Goal: Information Seeking & Learning: Learn about a topic

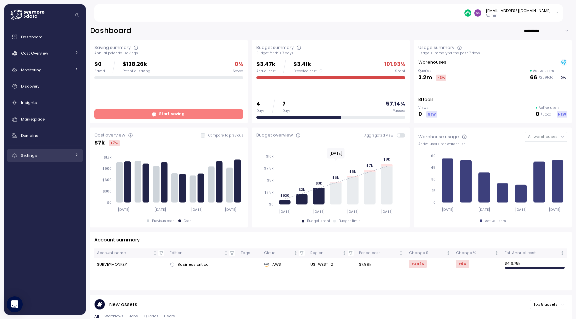
click at [33, 155] on span "Settings" at bounding box center [29, 155] width 16 height 5
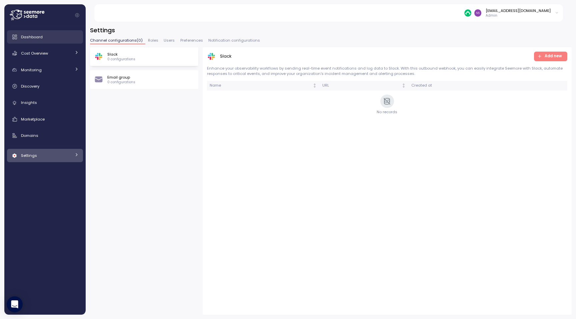
click at [57, 37] on div "Dashboard" at bounding box center [50, 37] width 58 height 7
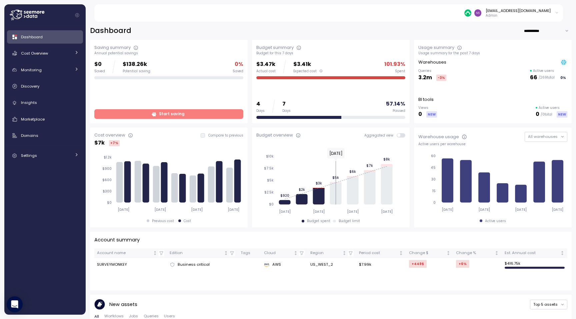
click at [541, 12] on div "[EMAIL_ADDRESS][DOMAIN_NAME]" at bounding box center [517, 10] width 65 height 5
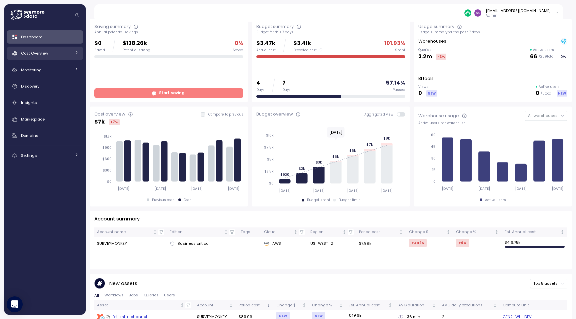
click at [55, 50] on div "Cost Overview" at bounding box center [46, 53] width 50 height 7
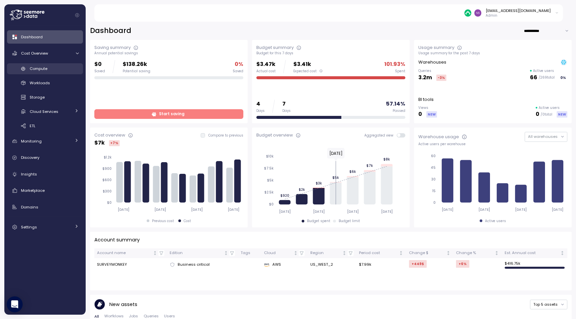
click at [52, 69] on div "Compute" at bounding box center [54, 68] width 49 height 7
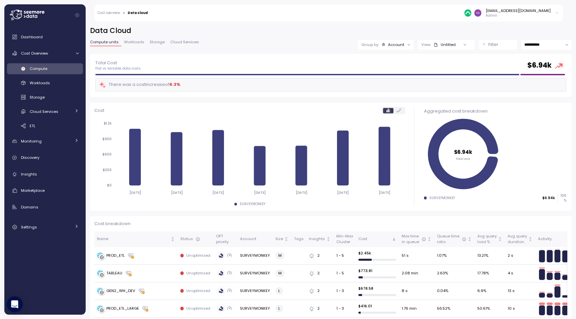
click at [132, 43] on span "Workloads" at bounding box center [134, 42] width 20 height 4
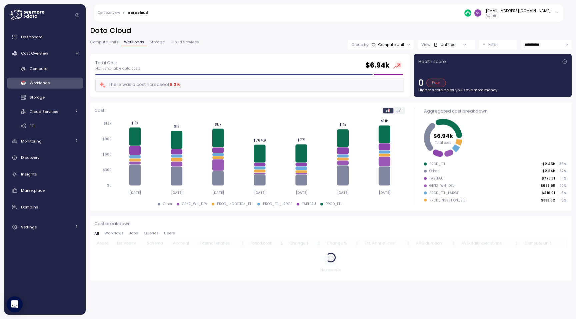
click at [115, 44] on span "Compute units" at bounding box center [104, 42] width 29 height 4
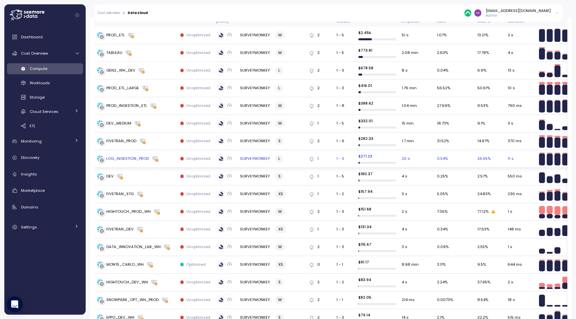
scroll to position [220, 0]
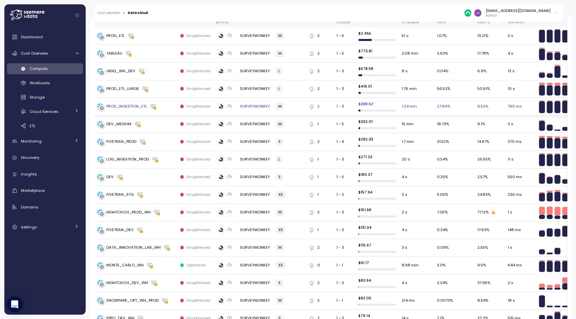
click at [124, 106] on div "PROD_INGESTION_ETL" at bounding box center [126, 107] width 41 height 6
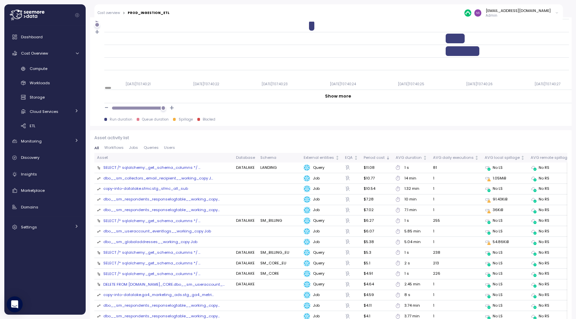
scroll to position [628, 0]
click at [119, 148] on span "Workflows" at bounding box center [113, 149] width 19 height 4
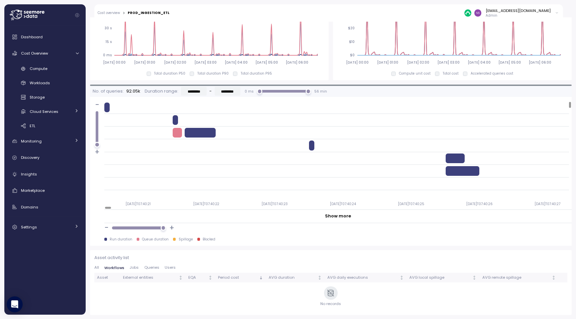
click at [136, 269] on span "Jobs" at bounding box center [134, 268] width 9 height 4
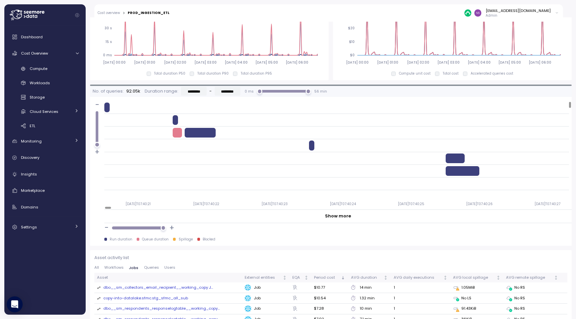
click at [145, 271] on div "All Workflows Jobs Queries Users" at bounding box center [330, 269] width 473 height 7
click at [149, 267] on span "Queries" at bounding box center [151, 268] width 15 height 4
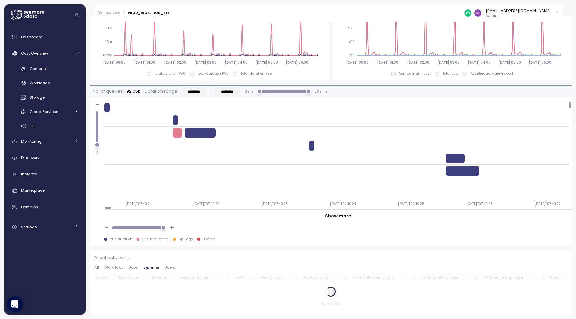
click at [169, 268] on span "Users" at bounding box center [169, 268] width 11 height 4
click at [119, 268] on span "Workflows" at bounding box center [113, 268] width 19 height 4
click at [101, 267] on button "All" at bounding box center [97, 268] width 7 height 4
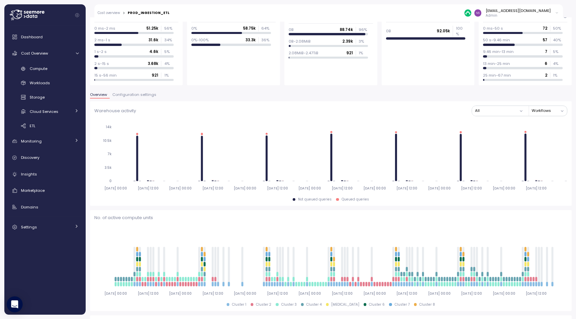
scroll to position [65, 0]
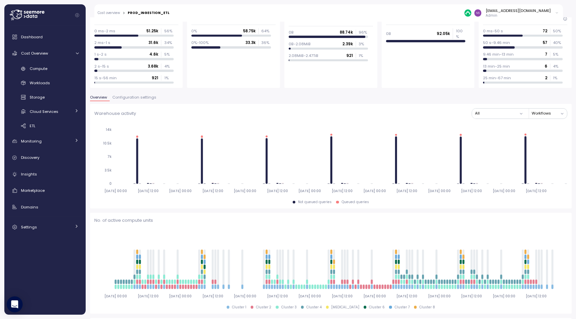
click at [145, 97] on span "Configuration settings" at bounding box center [134, 98] width 44 height 4
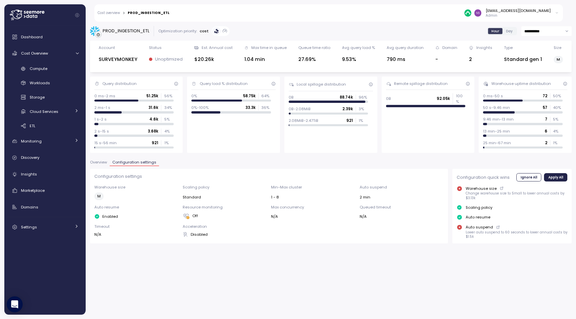
click at [107, 166] on button "Overview" at bounding box center [100, 164] width 20 height 6
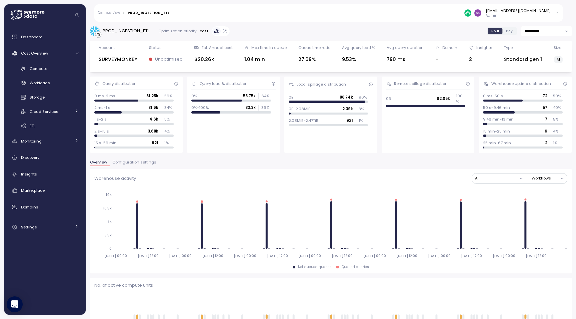
click at [134, 163] on span "Configuration settings" at bounding box center [134, 163] width 44 height 4
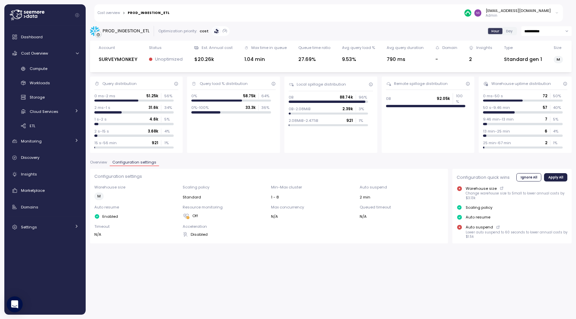
click at [101, 162] on span "Overview" at bounding box center [98, 163] width 17 height 4
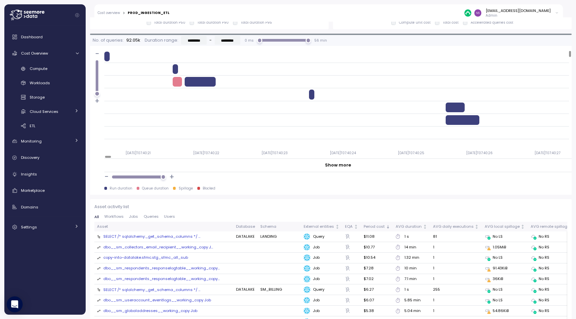
scroll to position [536, 0]
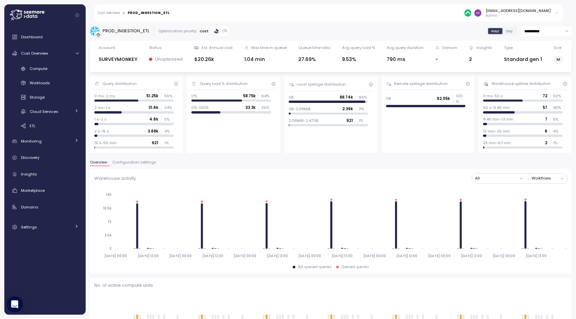
click at [146, 164] on span "Configuration settings" at bounding box center [134, 163] width 44 height 4
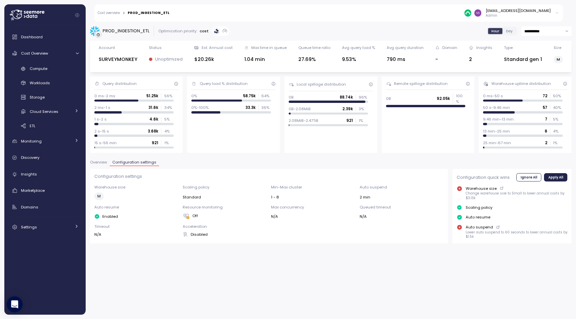
click at [241, 247] on div "**********" at bounding box center [331, 168] width 490 height 302
click at [104, 162] on span "Overview" at bounding box center [98, 163] width 17 height 4
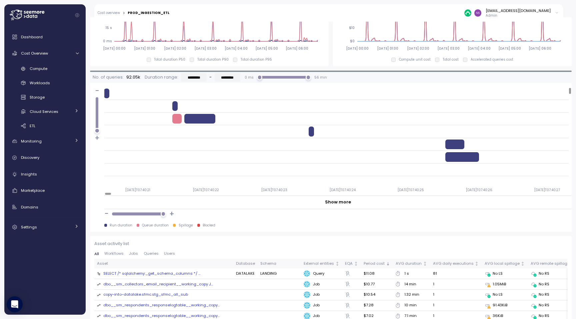
scroll to position [523, 0]
click at [119, 254] on span "Workflows" at bounding box center [113, 254] width 19 height 4
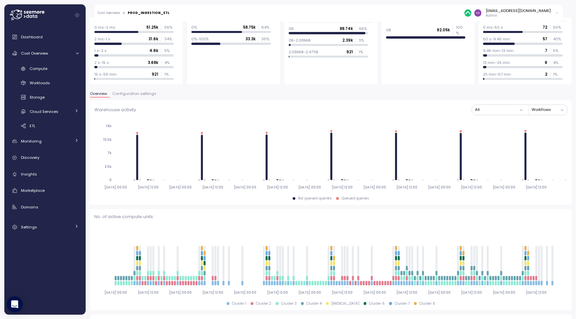
scroll to position [151, 0]
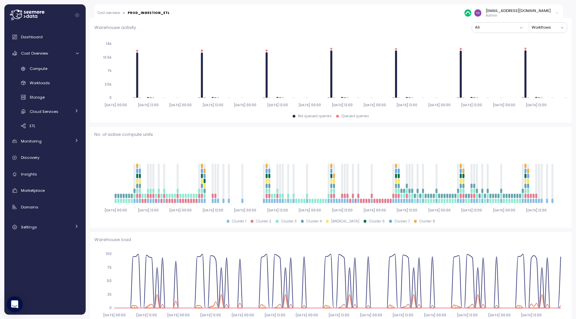
click at [553, 28] on button "Workflows" at bounding box center [548, 28] width 35 height 10
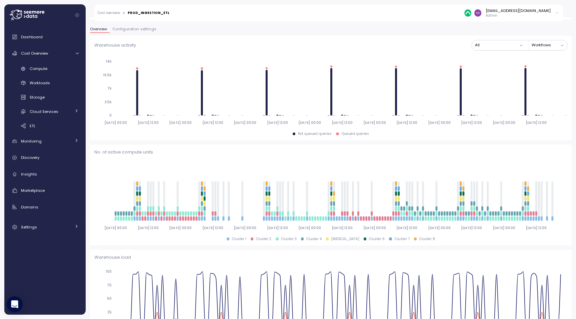
scroll to position [0, 0]
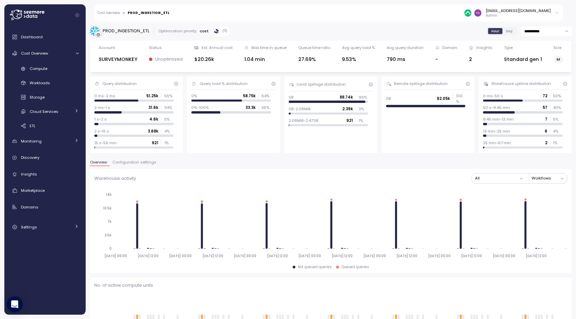
click at [141, 162] on span "Configuration settings" at bounding box center [134, 163] width 44 height 4
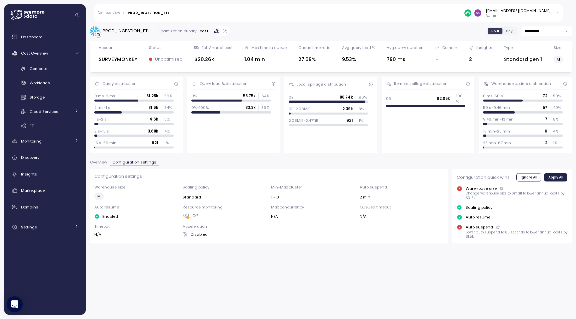
click at [543, 35] on input "**********" at bounding box center [546, 31] width 50 height 10
click at [99, 161] on span "Overview" at bounding box center [98, 163] width 17 height 4
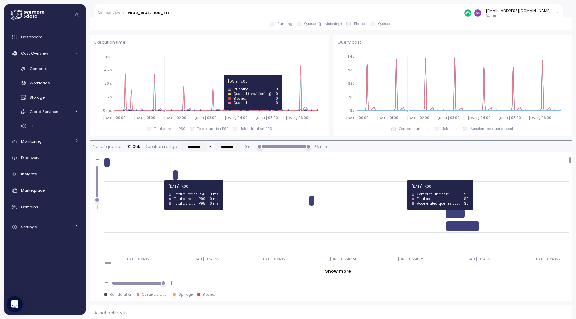
scroll to position [476, 0]
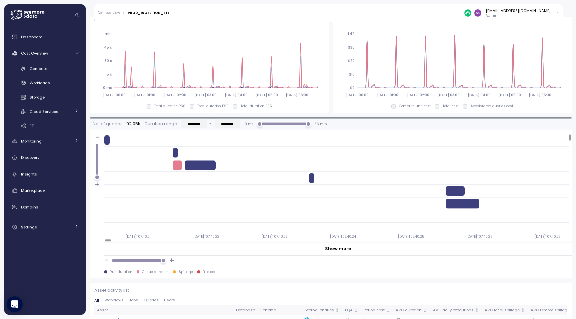
click at [328, 249] on div "Show more" at bounding box center [338, 249] width 26 height 7
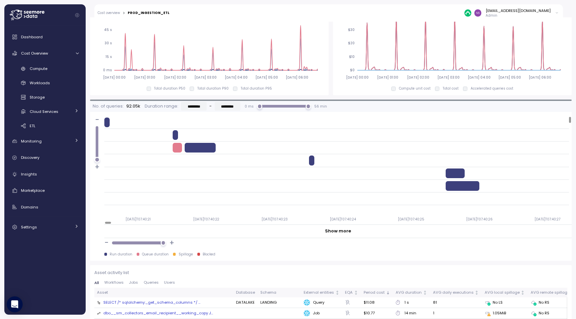
scroll to position [606, 0]
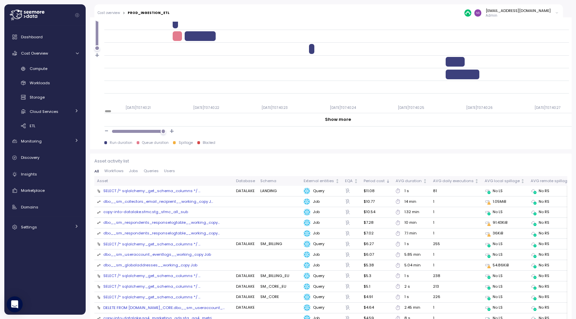
click at [116, 172] on span "Workflows" at bounding box center [113, 171] width 19 height 4
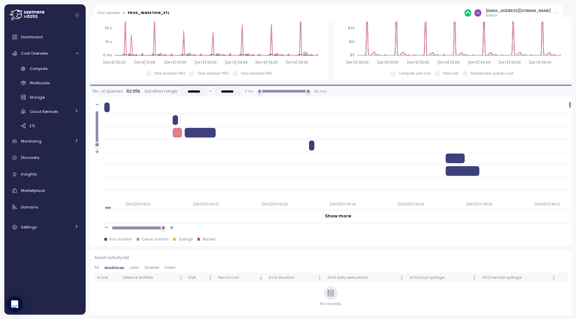
click at [130, 266] on span "Jobs" at bounding box center [134, 268] width 9 height 4
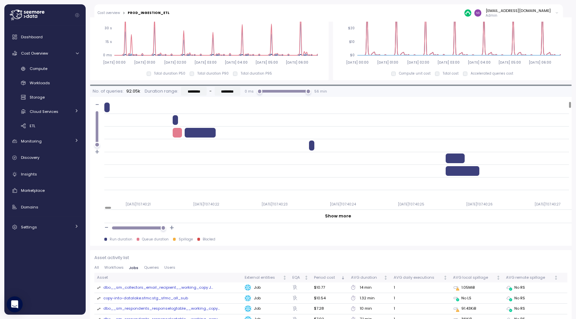
click at [147, 266] on span "Queries" at bounding box center [151, 268] width 15 height 4
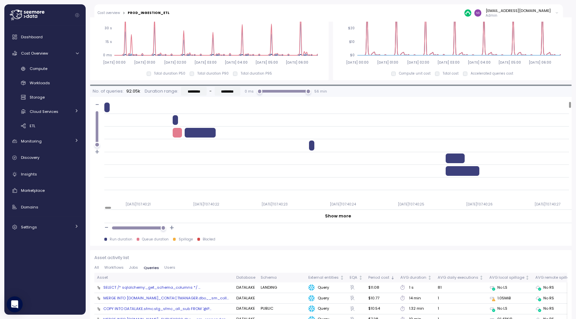
click at [168, 266] on span "Users" at bounding box center [169, 268] width 11 height 4
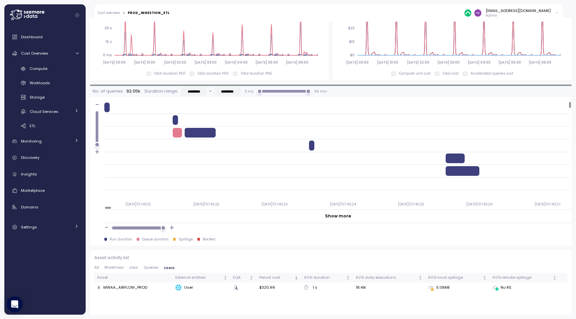
click at [100, 269] on button "All" at bounding box center [97, 268] width 7 height 4
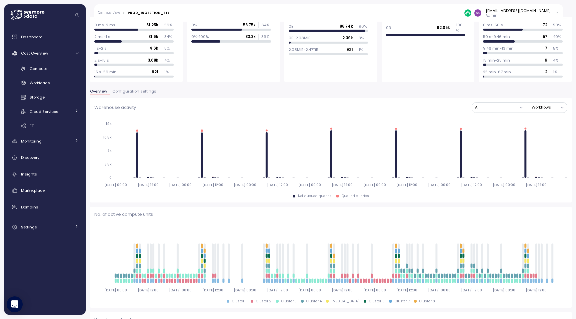
scroll to position [0, 0]
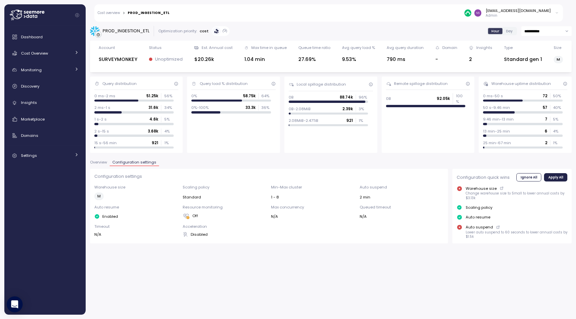
click at [94, 161] on span "Overview" at bounding box center [98, 163] width 17 height 4
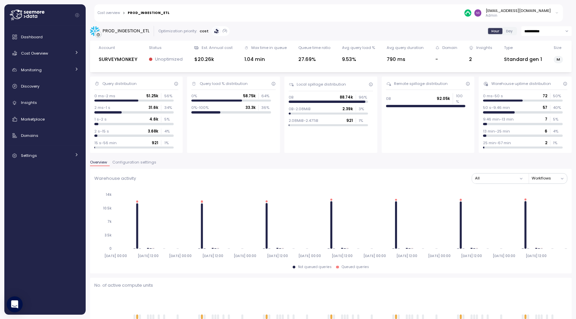
click at [140, 163] on span "Configuration settings" at bounding box center [134, 163] width 44 height 4
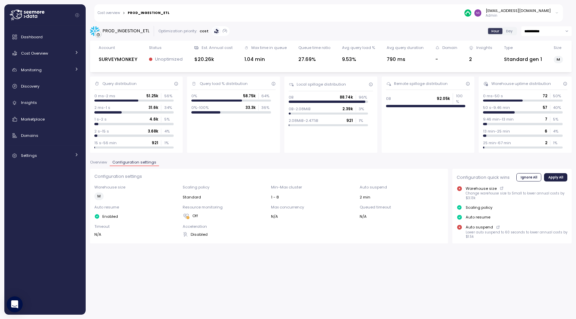
click at [564, 33] on input "**********" at bounding box center [546, 31] width 50 height 10
click at [120, 164] on span "Configuration settings" at bounding box center [134, 163] width 44 height 4
click at [72, 52] on link "Cost Overview" at bounding box center [45, 53] width 76 height 13
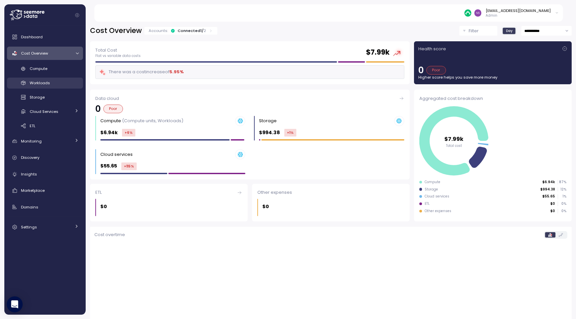
click at [64, 85] on div "Workloads" at bounding box center [54, 83] width 49 height 7
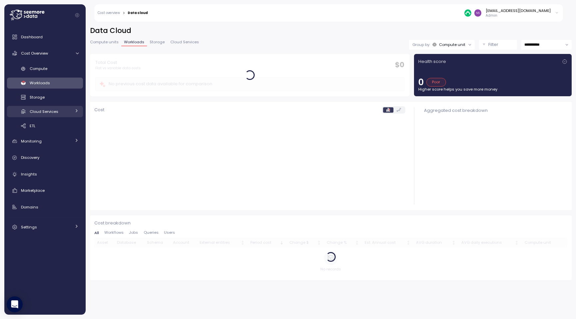
click at [58, 111] on div "Cloud Services" at bounding box center [50, 111] width 41 height 7
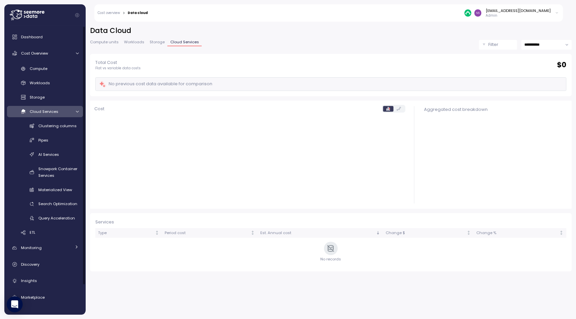
click at [58, 111] on div "Cloud Services" at bounding box center [50, 111] width 41 height 7
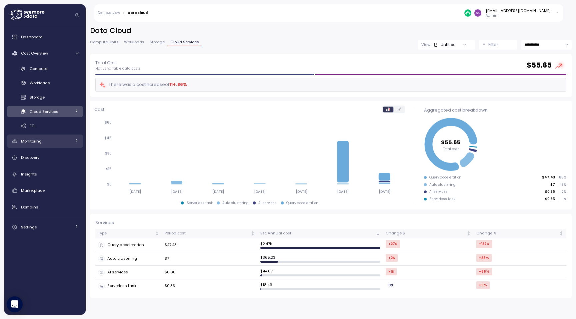
click at [48, 141] on div "Monitoring" at bounding box center [46, 141] width 50 height 7
click at [51, 140] on div "Monitoring" at bounding box center [46, 141] width 50 height 7
click at [52, 96] on div "Storage" at bounding box center [54, 97] width 49 height 7
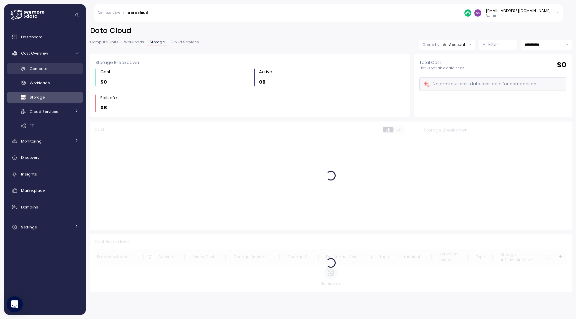
click at [56, 65] on link "Compute" at bounding box center [45, 68] width 76 height 11
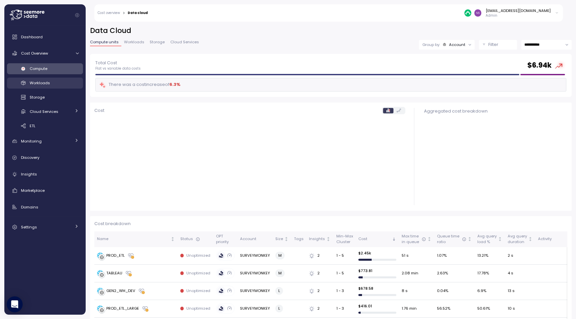
click at [55, 80] on div "Workloads" at bounding box center [54, 83] width 49 height 7
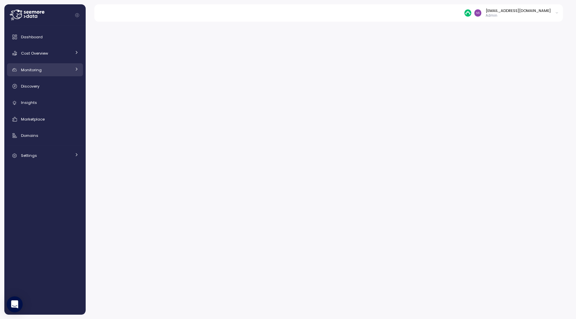
click at [59, 68] on div "Monitoring" at bounding box center [46, 70] width 50 height 7
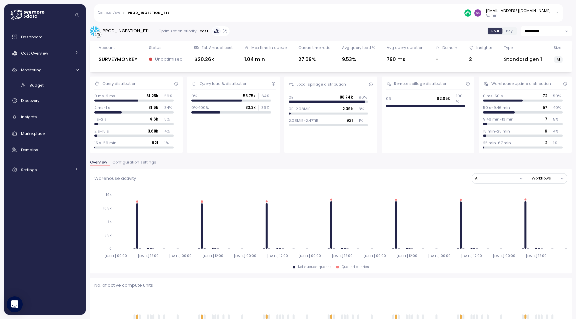
click at [373, 19] on div "nsrinivas@surveymonkey.com Admin" at bounding box center [368, 12] width 389 height 17
click at [139, 166] on div "Overview Configuration settings" at bounding box center [330, 165] width 481 height 9
click at [139, 164] on span "Configuration settings" at bounding box center [134, 163] width 44 height 4
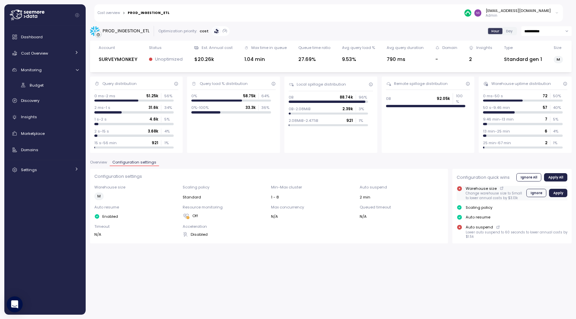
click at [500, 188] on icon at bounding box center [501, 189] width 4 height 8
click at [302, 40] on div "**********" at bounding box center [330, 135] width 481 height 218
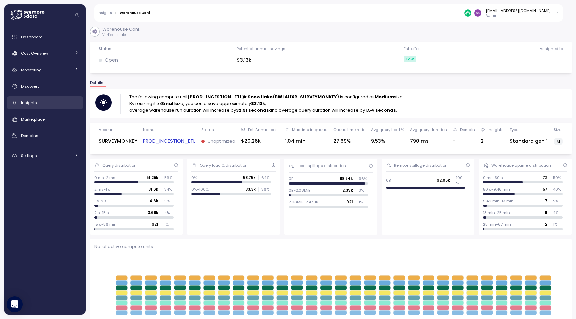
click at [58, 103] on div "Insights" at bounding box center [50, 102] width 58 height 7
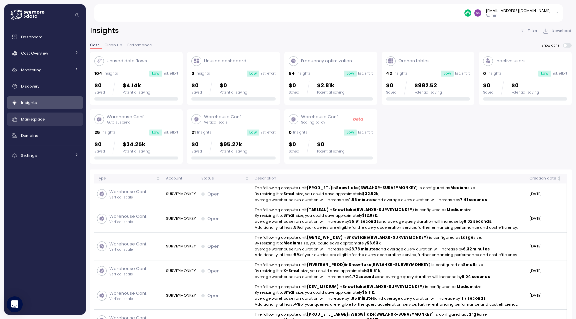
click at [55, 118] on div "Marketplace" at bounding box center [50, 119] width 58 height 7
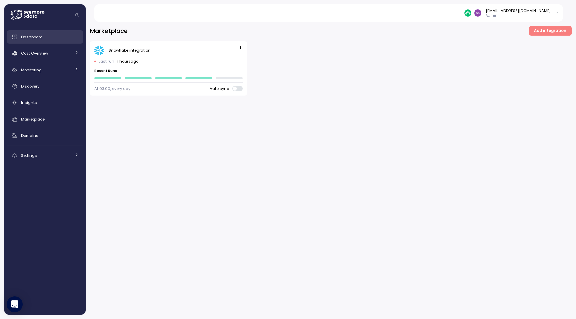
click at [48, 38] on div "Dashboard" at bounding box center [50, 37] width 58 height 7
